Goal: Use online tool/utility: Utilize a website feature to perform a specific function

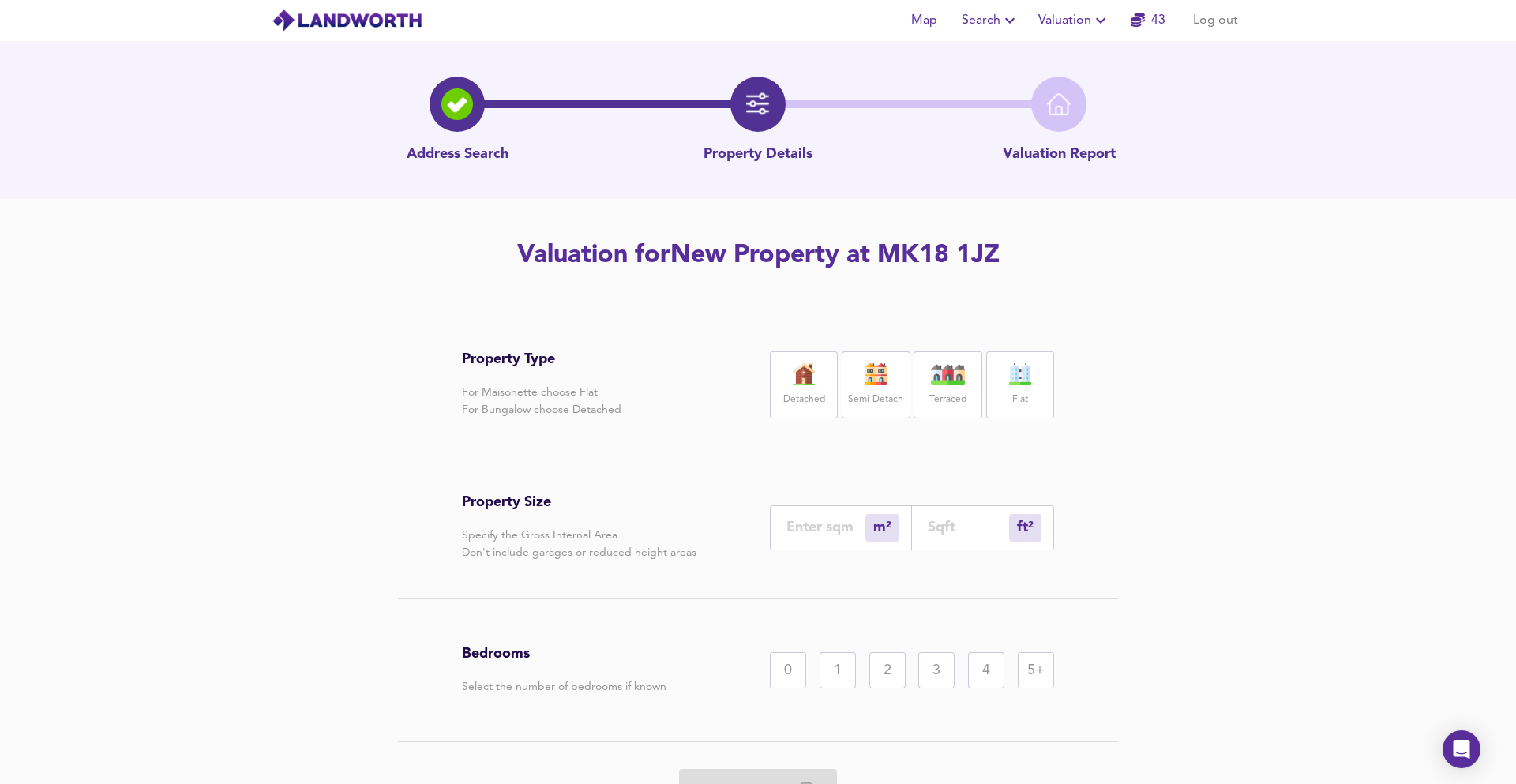
scroll to position [85, 0]
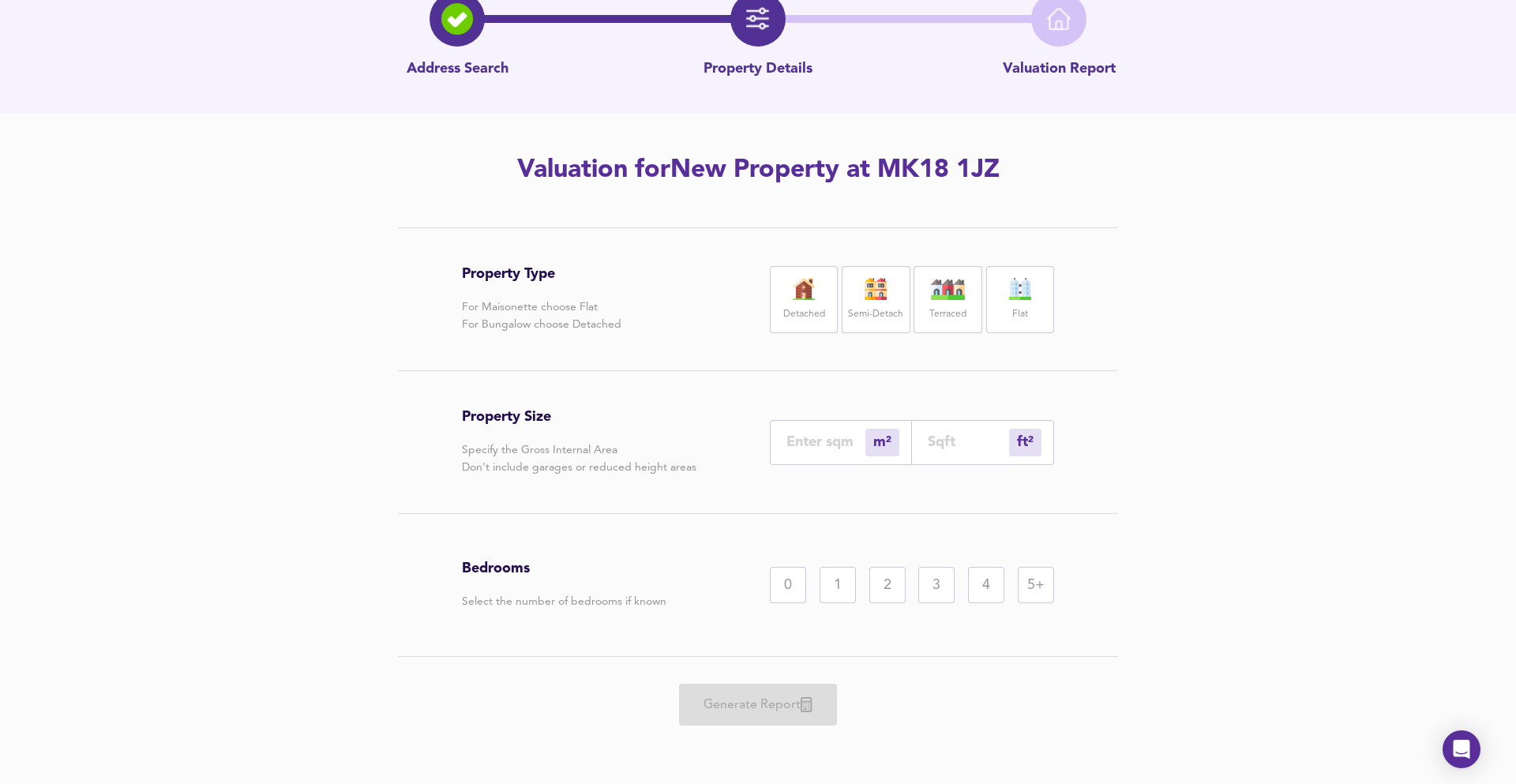
click at [956, 427] on div "ft² sqft" at bounding box center [982, 442] width 142 height 45
click at [958, 440] on input "number" at bounding box center [968, 442] width 81 height 17
type input "1"
type input "9"
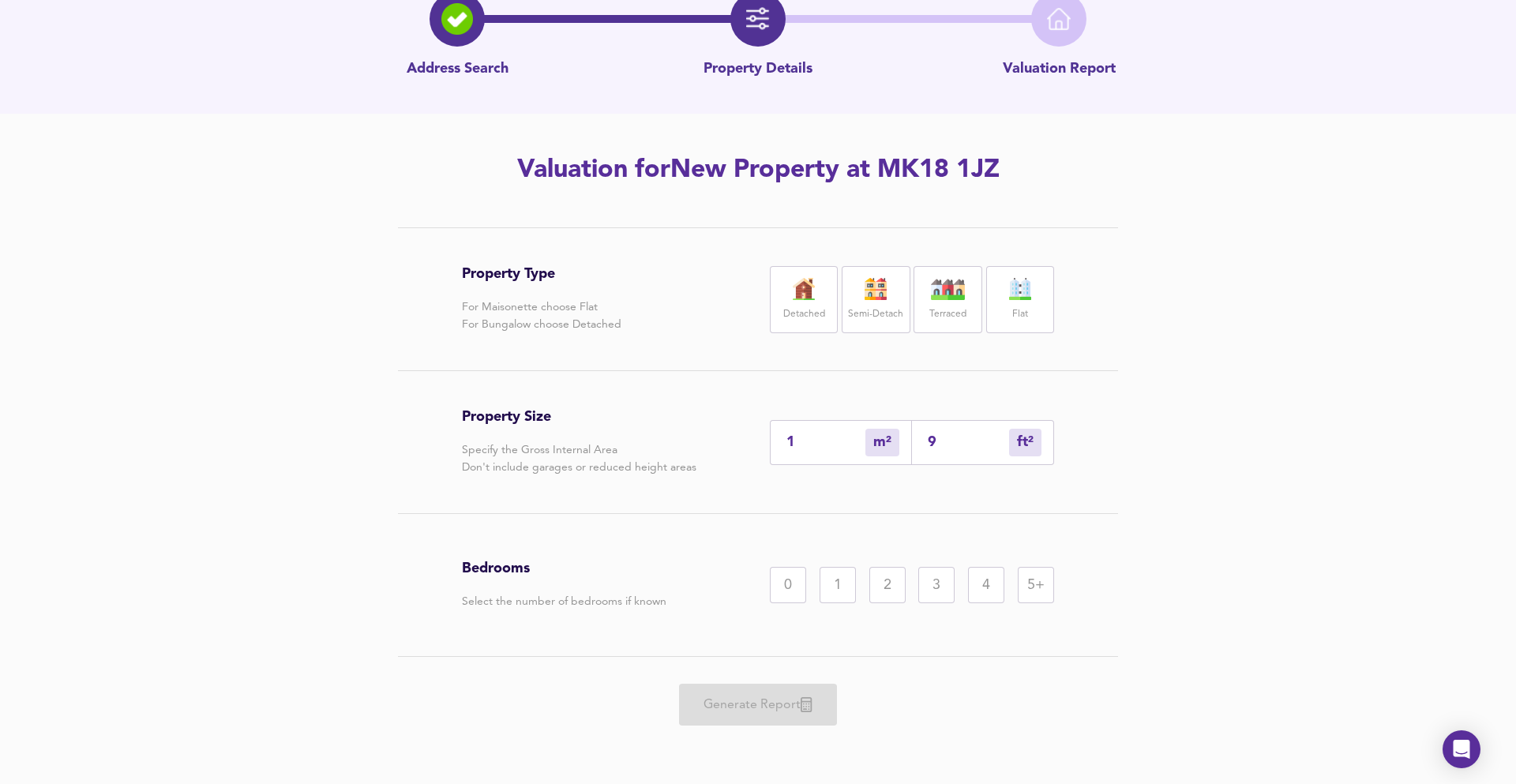
type input "99"
type input "92"
type input "995"
drag, startPoint x: 856, startPoint y: 291, endPoint x: 852, endPoint y: 475, distance: 184.0
click at [856, 291] on img at bounding box center [875, 288] width 40 height 22
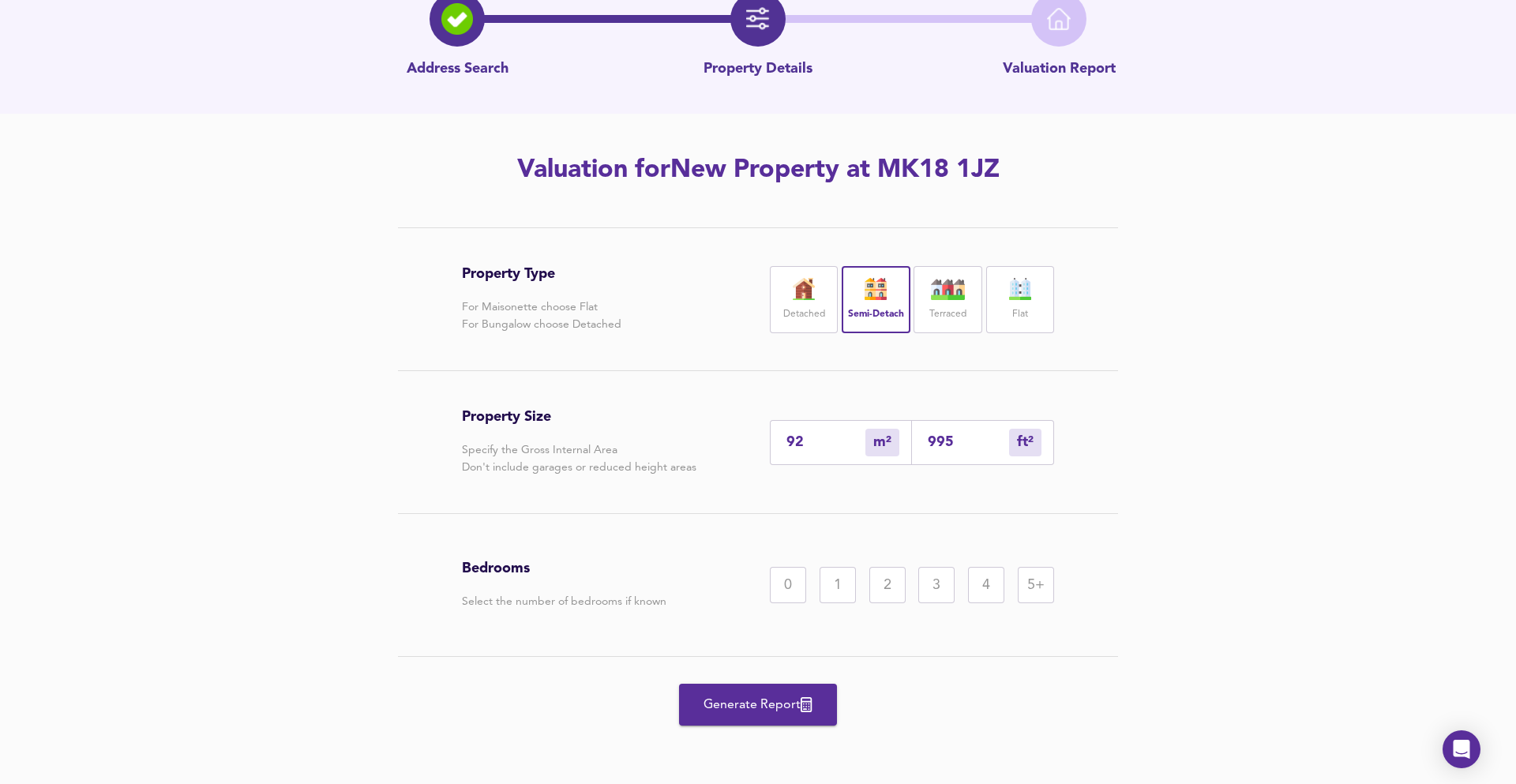
click at [928, 597] on div "3" at bounding box center [936, 585] width 36 height 36
click at [720, 714] on button "Generate Report" at bounding box center [758, 704] width 158 height 42
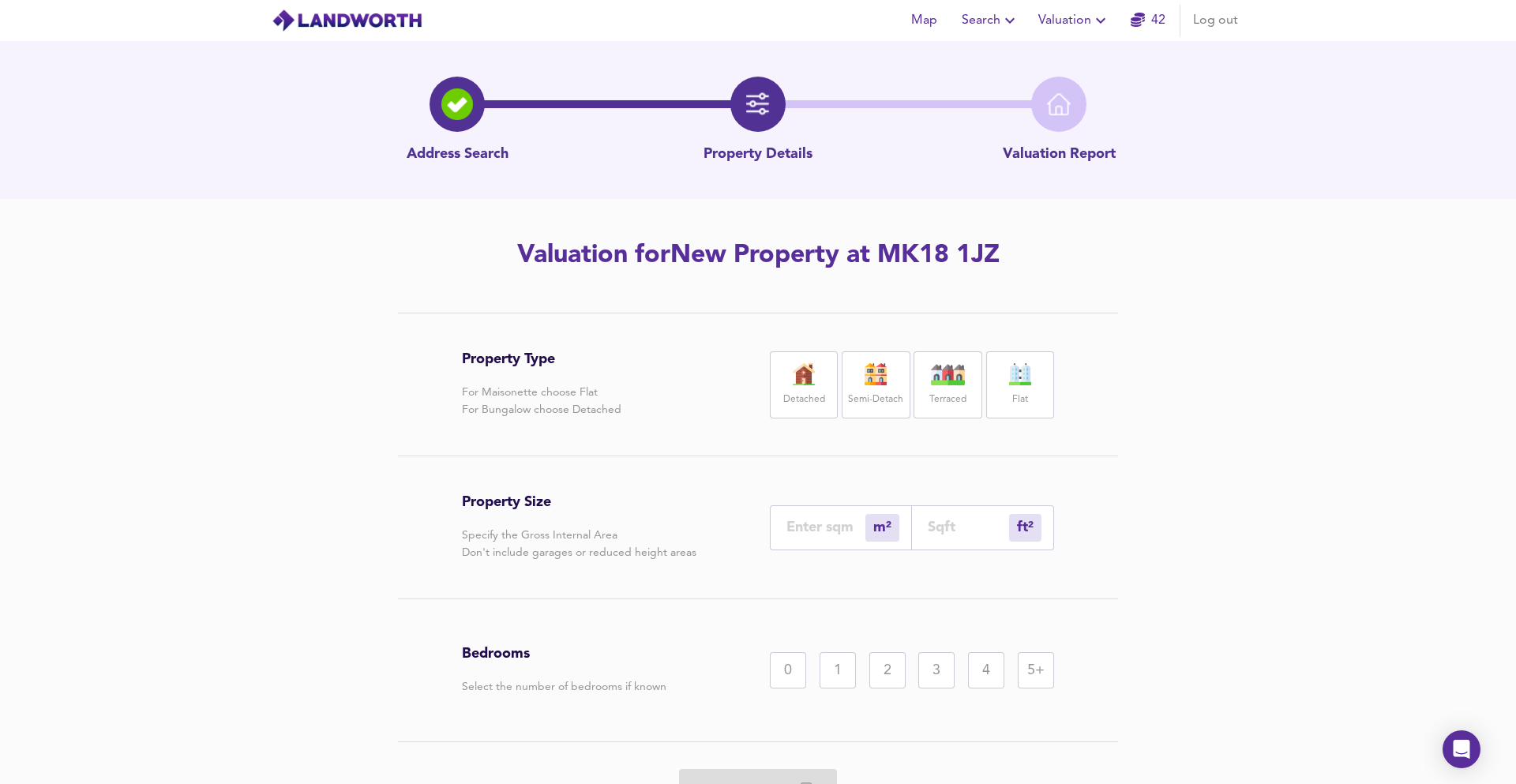
scroll to position [85, 0]
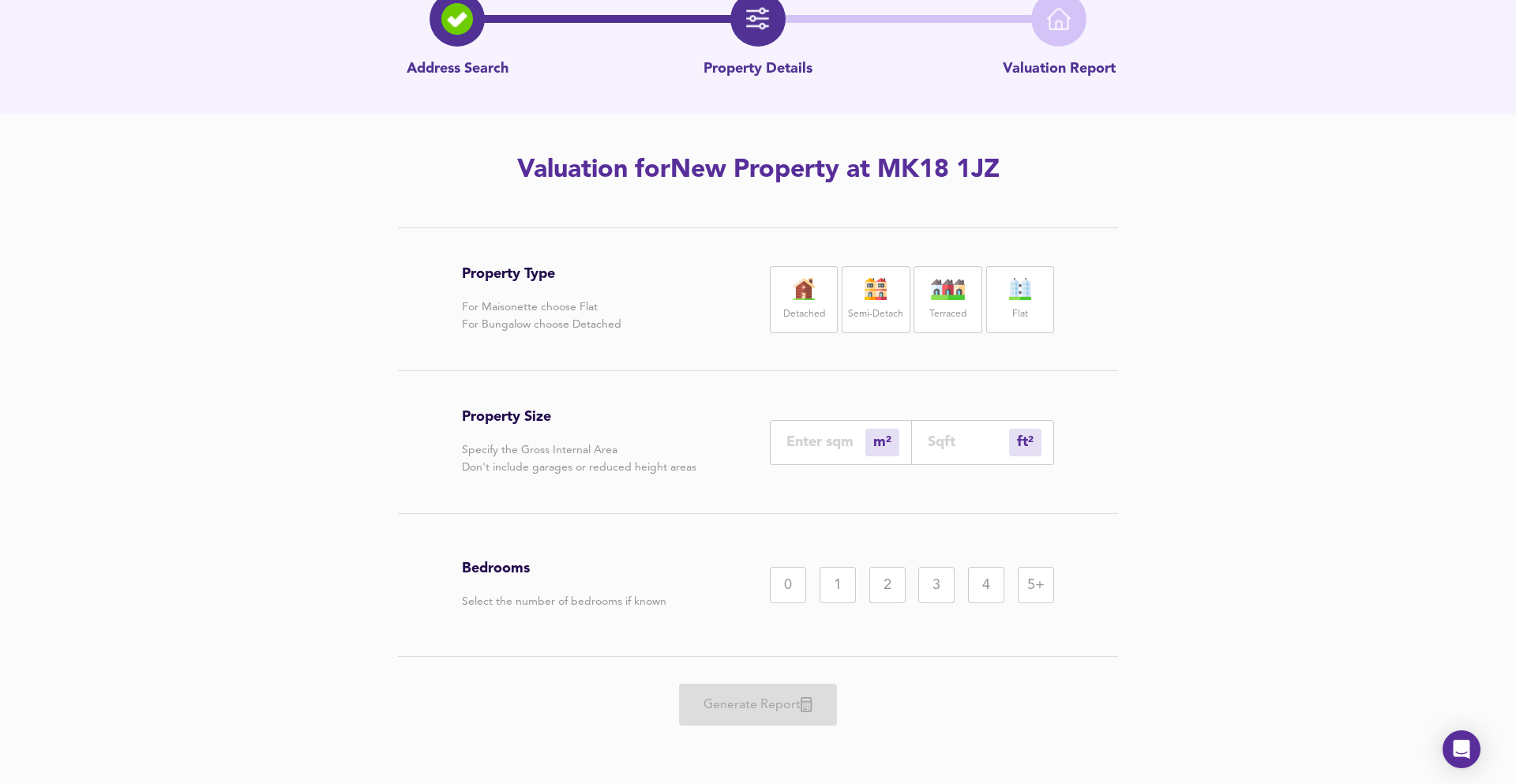
click at [981, 430] on div "ft² sqft" at bounding box center [982, 442] width 142 height 45
click at [969, 457] on div "ft² sqft" at bounding box center [982, 442] width 142 height 45
type input "0"
type input "1"
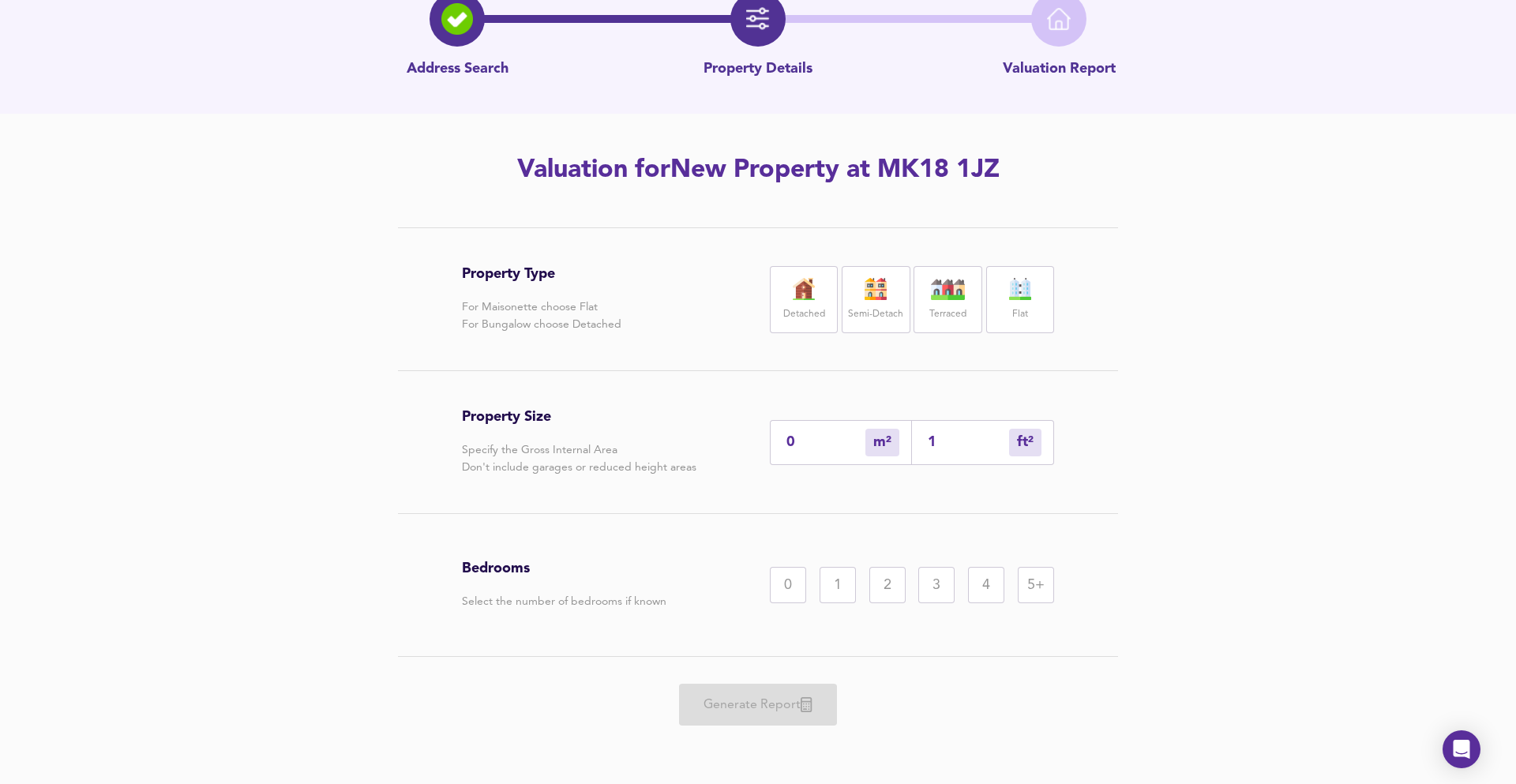
type input "11"
type input "10"
type input "110"
type input "103"
type input "1107"
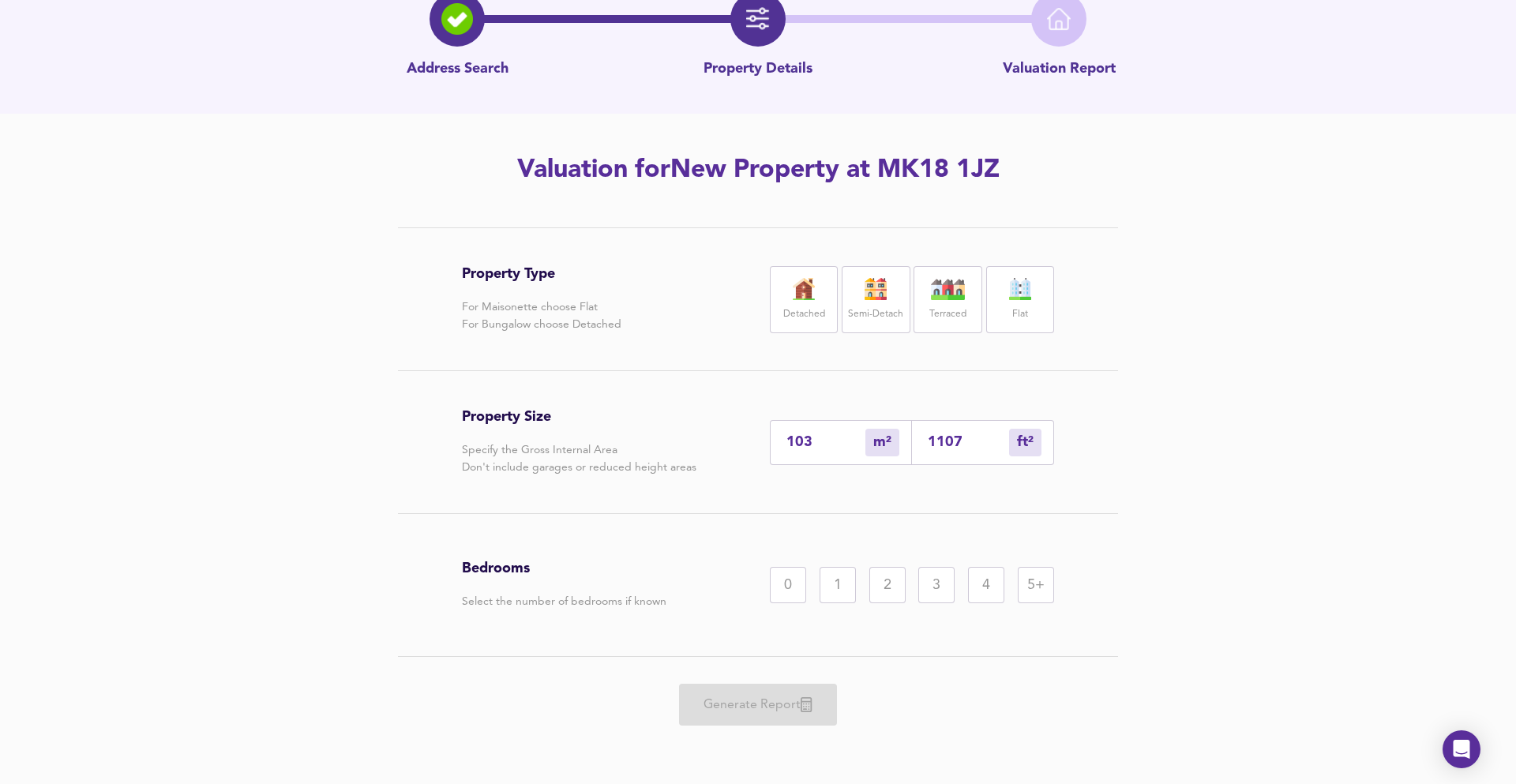
click at [929, 575] on div "3" at bounding box center [936, 585] width 36 height 36
drag, startPoint x: 885, startPoint y: 327, endPoint x: 881, endPoint y: 334, distance: 8.1
click at [885, 327] on div "Semi-Detach" at bounding box center [875, 300] width 68 height 67
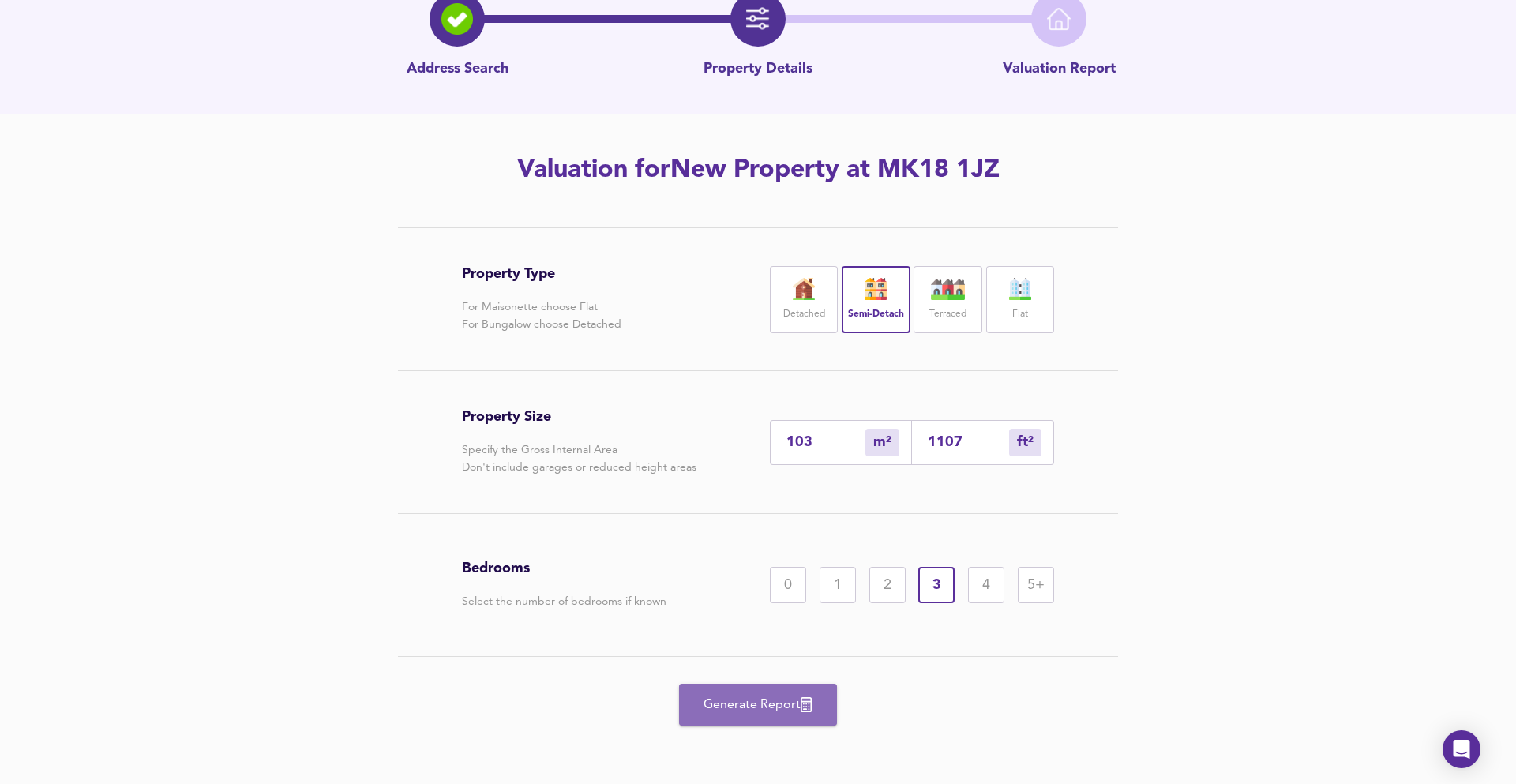
click at [780, 693] on button "Generate Report" at bounding box center [758, 704] width 158 height 42
